Goal: Find specific page/section

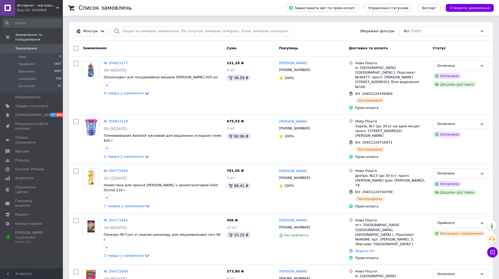
click at [63, 10] on div "Ваш ID: 2636906" at bounding box center [40, 10] width 46 height 5
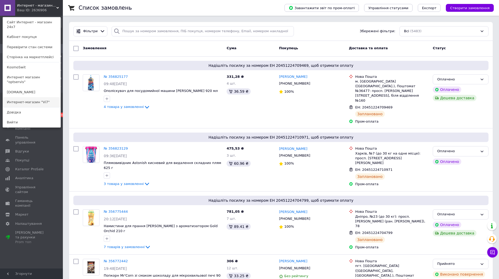
click at [45, 97] on link "Интернет-магазин "Vi7"" at bounding box center [32, 102] width 58 height 10
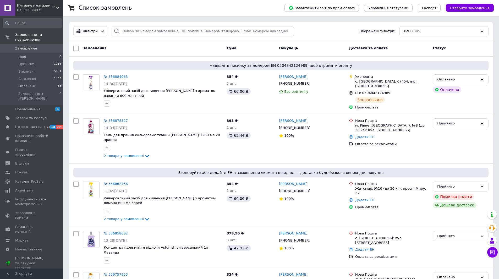
click at [37, 13] on div "Интернет-магазин "Vi7" Ваш ID: 99832" at bounding box center [39, 8] width 48 height 16
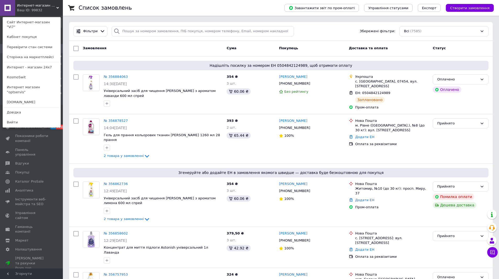
click at [32, 72] on link "КosmoSwit" at bounding box center [32, 77] width 58 height 10
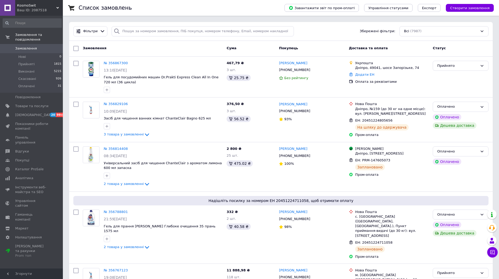
click at [37, 10] on div "Ваш ID: 2087518" at bounding box center [40, 10] width 46 height 5
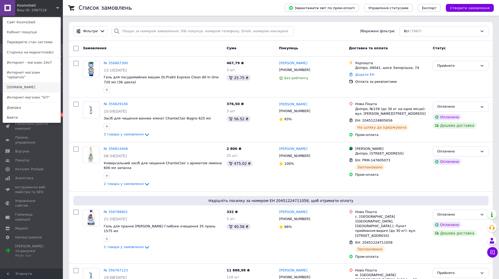
click at [36, 82] on link "[DOMAIN_NAME]" at bounding box center [32, 87] width 58 height 10
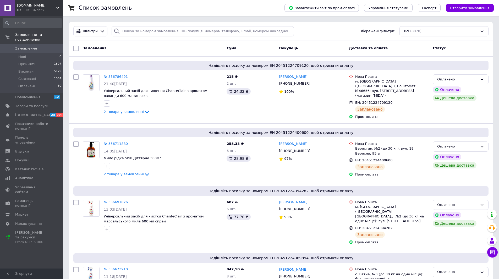
click at [40, 8] on div "Ваш ID: 347232" at bounding box center [40, 10] width 46 height 5
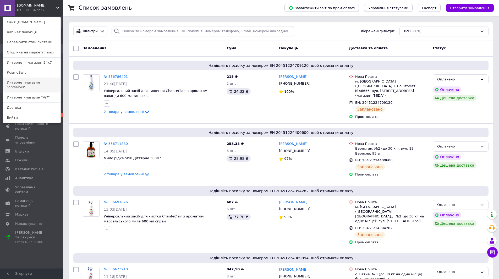
click at [53, 80] on link "Интернет магазин "optservis"" at bounding box center [32, 84] width 58 height 15
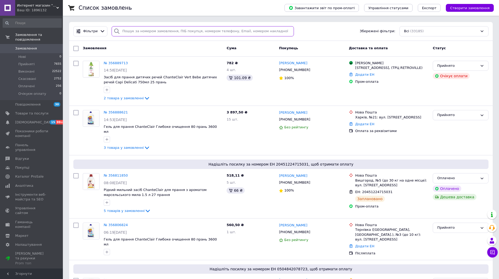
click at [171, 26] on input "search" at bounding box center [203, 31] width 182 height 10
paste input "356323134"
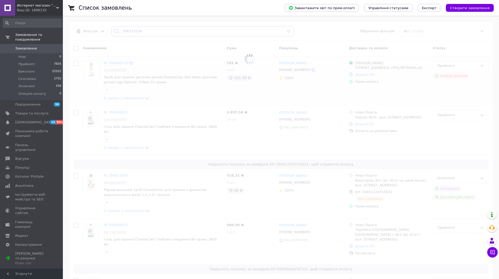
type input "356323134"
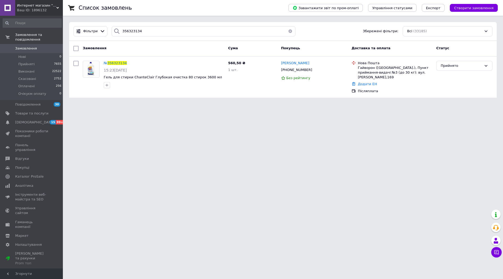
click at [119, 64] on span "356323134" at bounding box center [116, 63] width 19 height 4
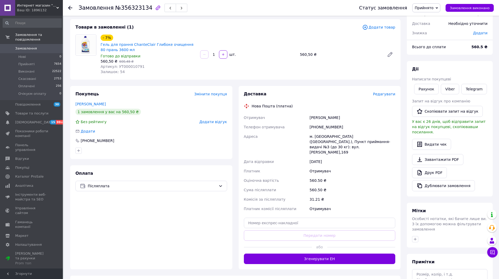
scroll to position [67, 0]
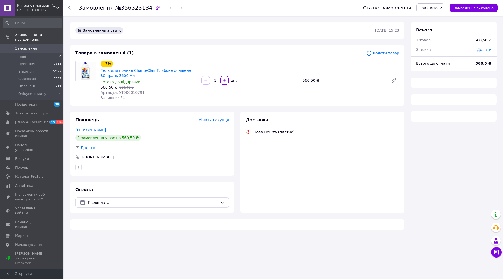
drag, startPoint x: 0, startPoint y: 0, endPoint x: 32, endPoint y: 3, distance: 31.8
click at [32, 3] on span "Интернет магазин "optservis"" at bounding box center [36, 5] width 39 height 5
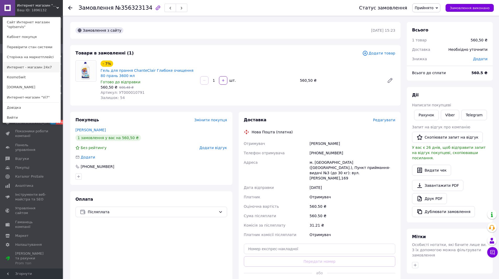
click at [44, 71] on link "Интернет - магазин 24x7" at bounding box center [32, 67] width 58 height 10
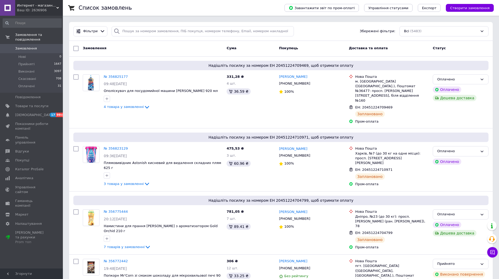
click at [50, 3] on span "Интернет - магазин 24x7" at bounding box center [36, 5] width 39 height 5
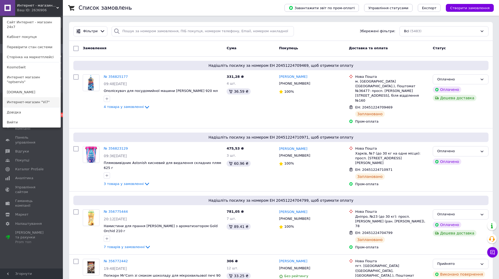
click at [19, 97] on link "Интернет-магазин "Vi7"" at bounding box center [32, 102] width 58 height 10
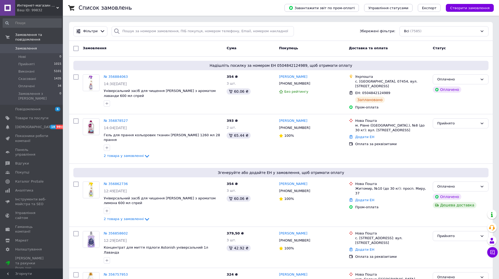
click at [54, 7] on span "Интернет-магазин "Vi7"" at bounding box center [36, 5] width 39 height 5
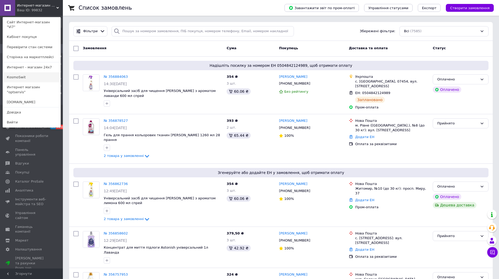
click at [37, 76] on link "КosmoSwit" at bounding box center [32, 77] width 58 height 10
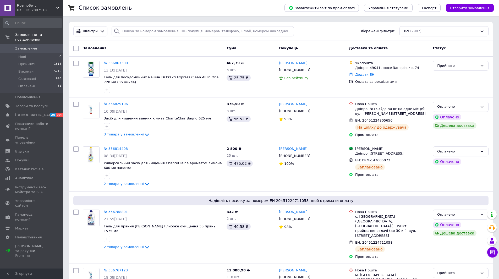
click at [43, 8] on div "Ваш ID: 2087518" at bounding box center [40, 10] width 46 height 5
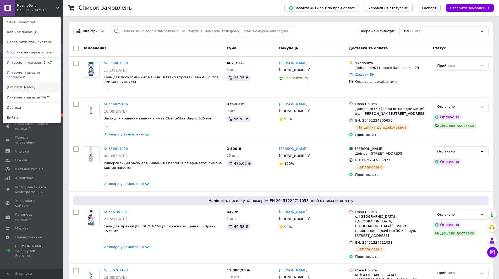
click at [37, 82] on link "[DOMAIN_NAME]" at bounding box center [32, 87] width 58 height 10
